Goal: Task Accomplishment & Management: Complete application form

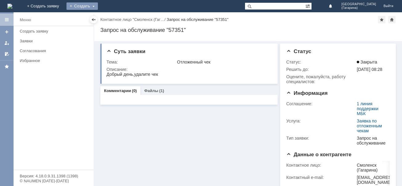
click at [98, 8] on div "Создать" at bounding box center [81, 5] width 31 height 7
click at [114, 18] on link "Заявка" at bounding box center [91, 18] width 47 height 7
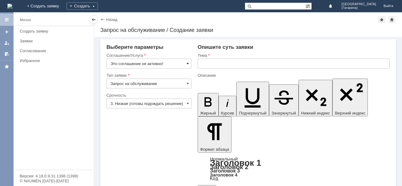
click at [189, 63] on span at bounding box center [187, 63] width 2 height 5
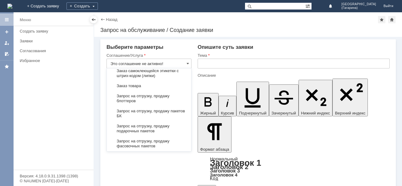
scroll to position [240, 0]
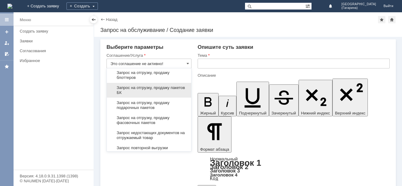
click at [139, 93] on span "Запрос на отгрузку, продажу пакетов БК" at bounding box center [148, 90] width 77 height 10
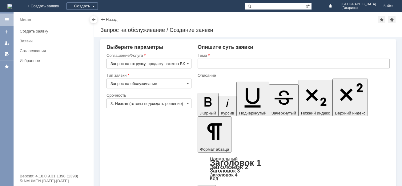
type input "Запрос на отгрузку, продажу пакетов БК"
click at [186, 103] on input "3. Низкая (готовы подождать решение)" at bounding box center [148, 104] width 85 height 10
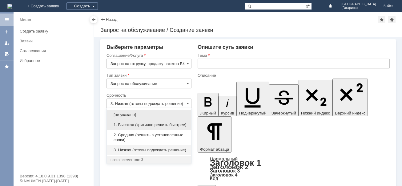
click at [146, 127] on span "1. Высокая (критично решить быстрее)" at bounding box center [148, 125] width 77 height 5
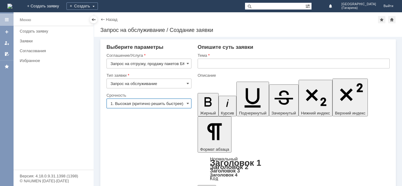
type input "1. Высокая (критично решить быстрее)"
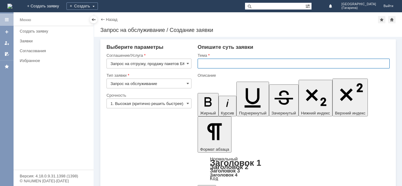
click at [204, 67] on input "text" at bounding box center [293, 64] width 192 height 10
